Goal: Check status: Check status

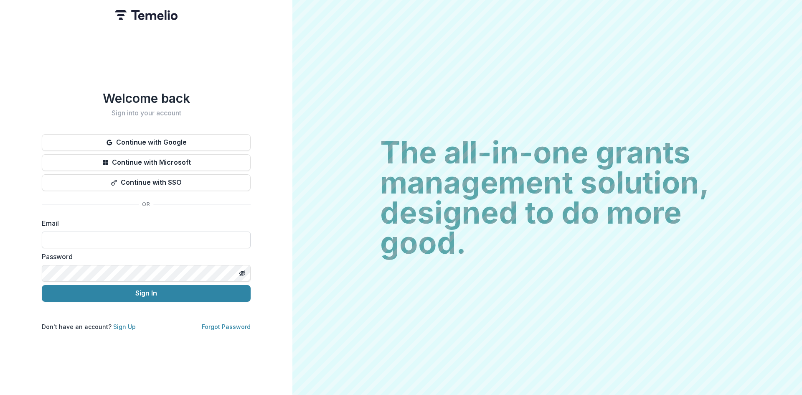
click at [147, 240] on input at bounding box center [146, 239] width 209 height 17
paste input "**********"
type input "**********"
click at [164, 292] on button "Sign In" at bounding box center [146, 293] width 209 height 17
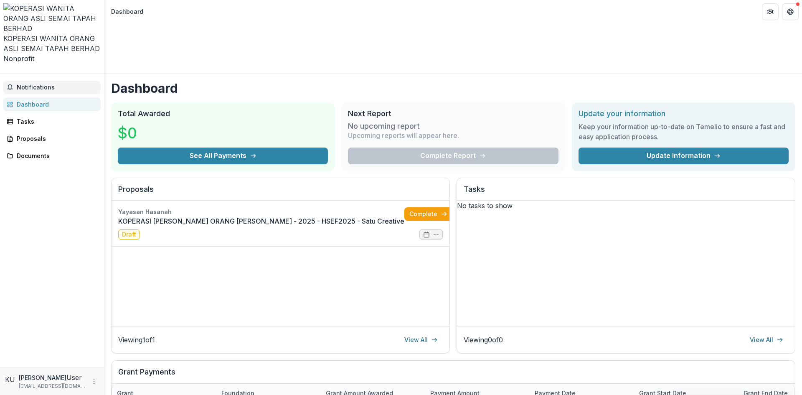
click at [24, 84] on span "Notifications" at bounding box center [57, 87] width 81 height 7
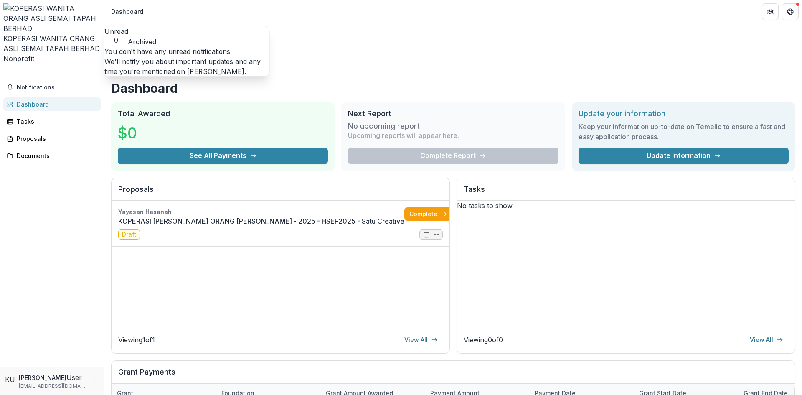
click at [28, 100] on div "Dashboard" at bounding box center [55, 104] width 77 height 9
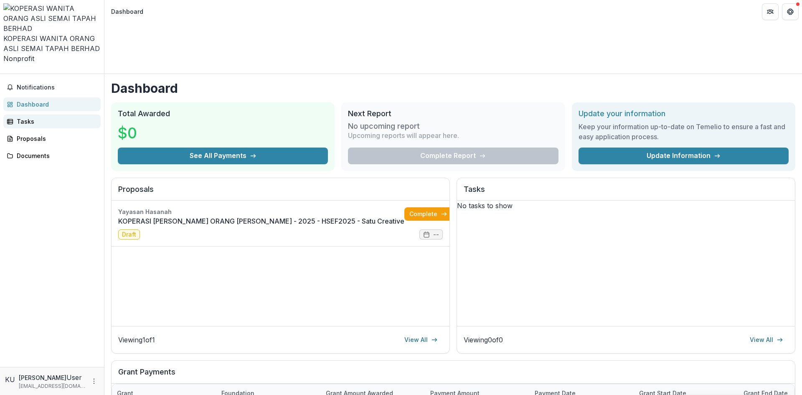
click at [31, 117] on div "Tasks" at bounding box center [55, 121] width 77 height 9
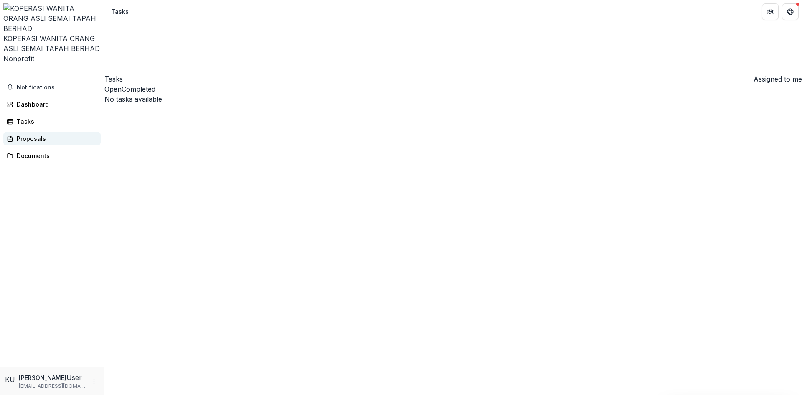
click at [22, 132] on link "Proposals" at bounding box center [51, 139] width 97 height 14
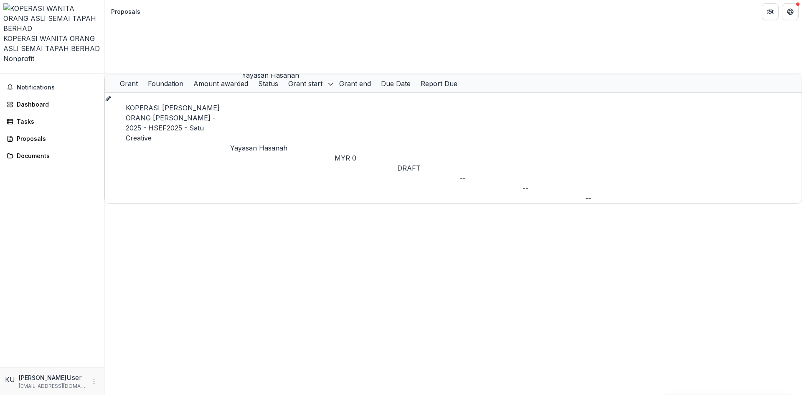
click at [245, 143] on p "Yayasan Hasanah" at bounding box center [282, 148] width 104 height 10
click at [147, 104] on link "KOPERASI WANITA ORANG ASLI SEMAI TAPAH BERHAD - 2025 - HSEF2025 - Satu Creative" at bounding box center [173, 123] width 94 height 38
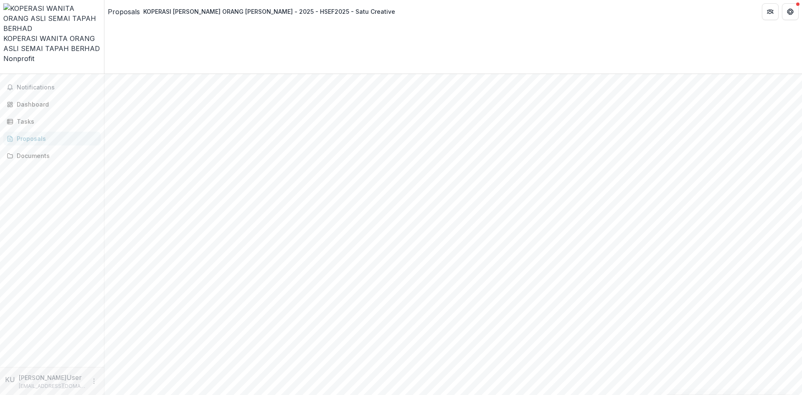
scroll to position [1540, 0]
drag, startPoint x: 321, startPoint y: 255, endPoint x: 473, endPoint y: 305, distance: 159.7
drag, startPoint x: 315, startPoint y: 258, endPoint x: 547, endPoint y: 311, distance: 238.5
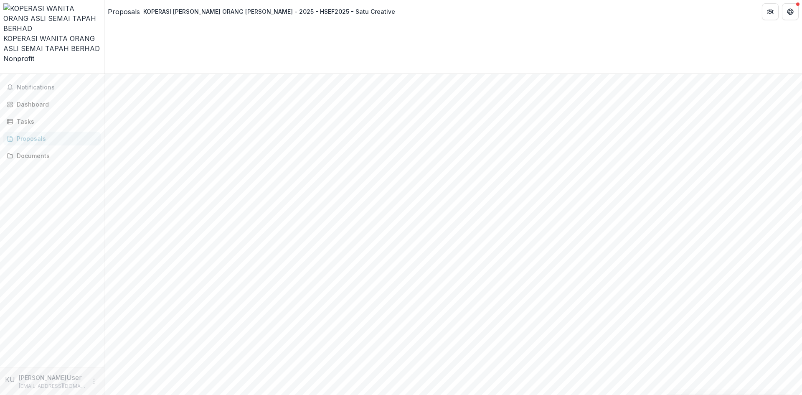
copy div "Please provide a pitch deck of your proposal including the funding request. * I…"
